Goal: Task Accomplishment & Management: Manage account settings

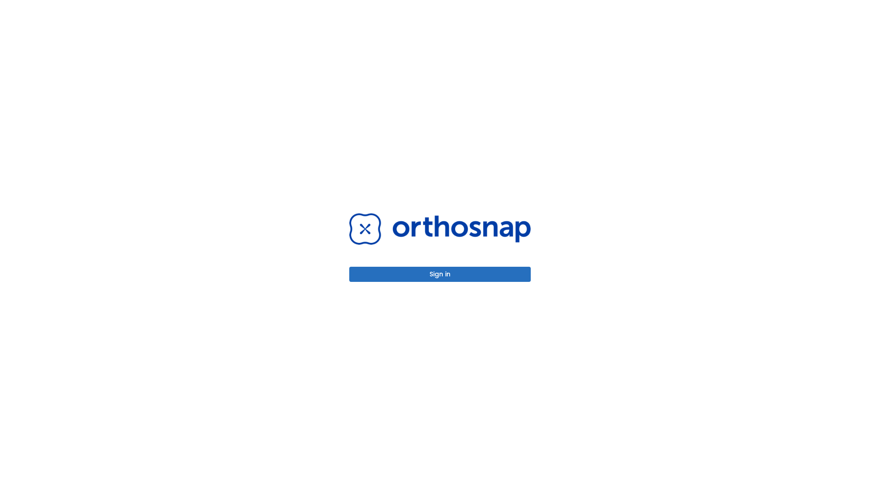
click at [440, 274] on button "Sign in" at bounding box center [440, 274] width 182 height 15
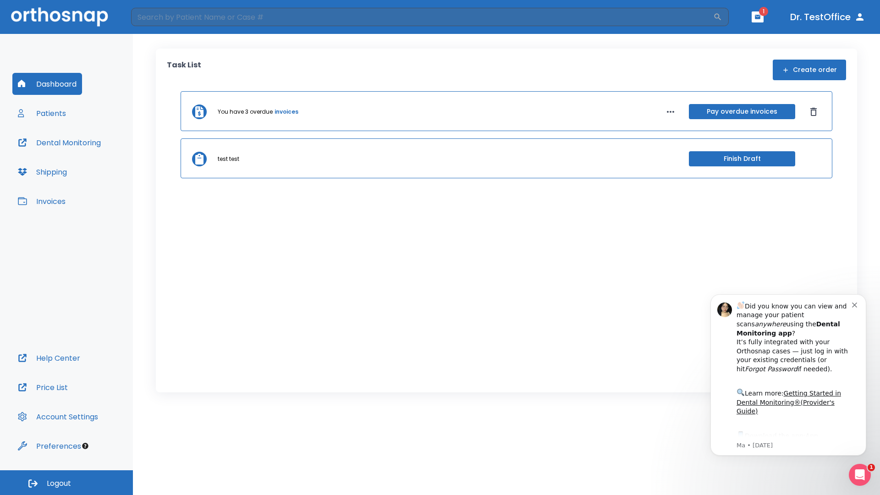
click at [66, 483] on span "Logout" at bounding box center [59, 484] width 24 height 10
